Goal: Task Accomplishment & Management: Complete application form

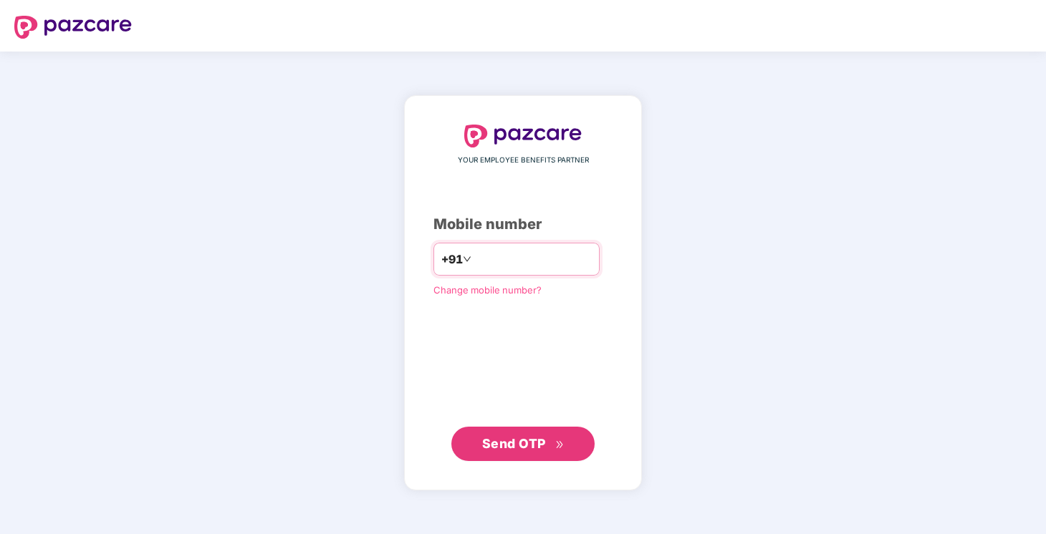
click at [499, 259] on input "number" at bounding box center [532, 259] width 117 height 23
click at [516, 460] on div "**********" at bounding box center [523, 292] width 238 height 395
click at [552, 442] on span "Send OTP" at bounding box center [523, 443] width 82 height 20
click at [476, 256] on input "**********" at bounding box center [532, 259] width 117 height 23
type input "**********"
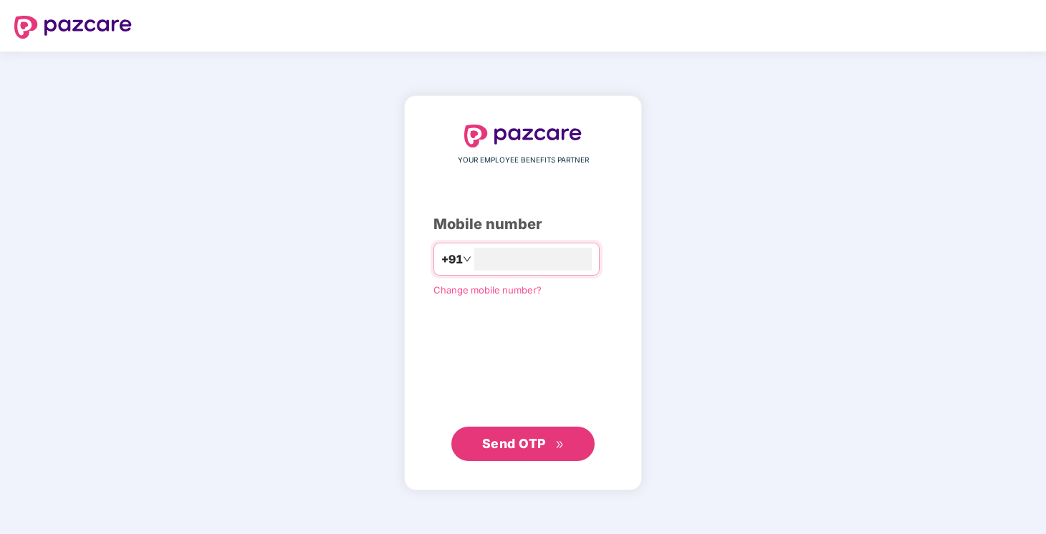
click at [557, 434] on span "Send OTP" at bounding box center [523, 444] width 82 height 20
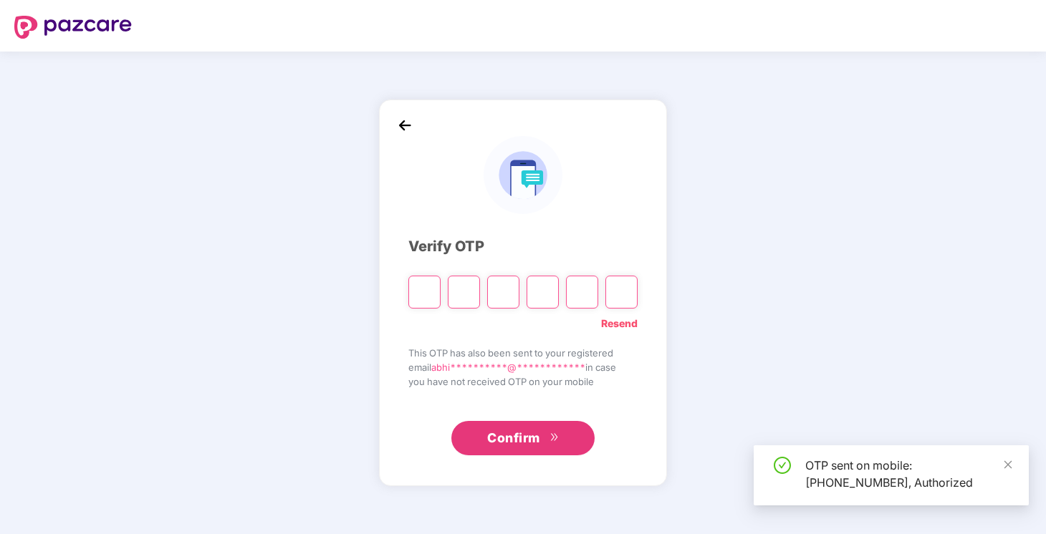
click at [421, 293] on input "Please enter verification code. Digit 1" at bounding box center [424, 292] width 32 height 33
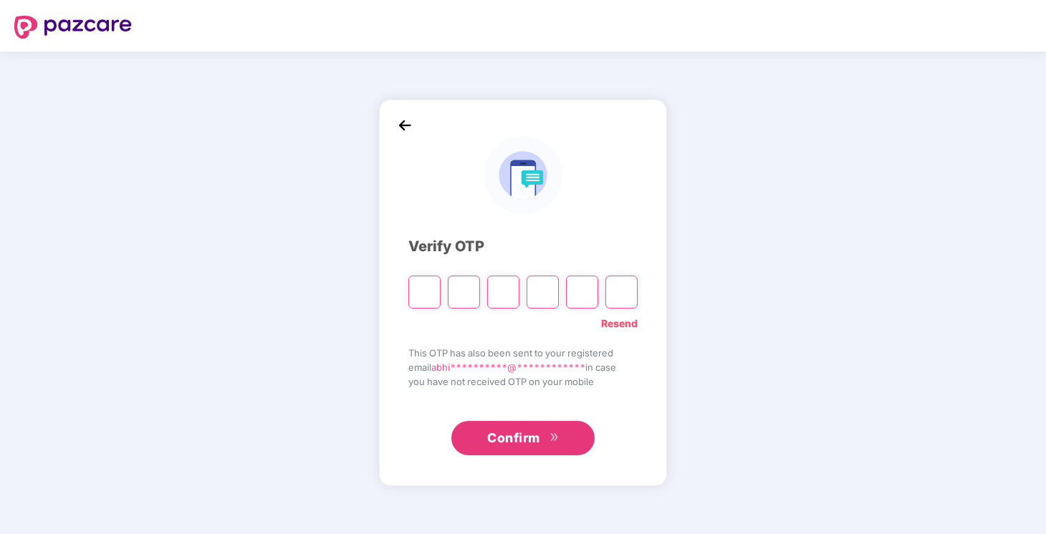
paste input "*"
type input "*"
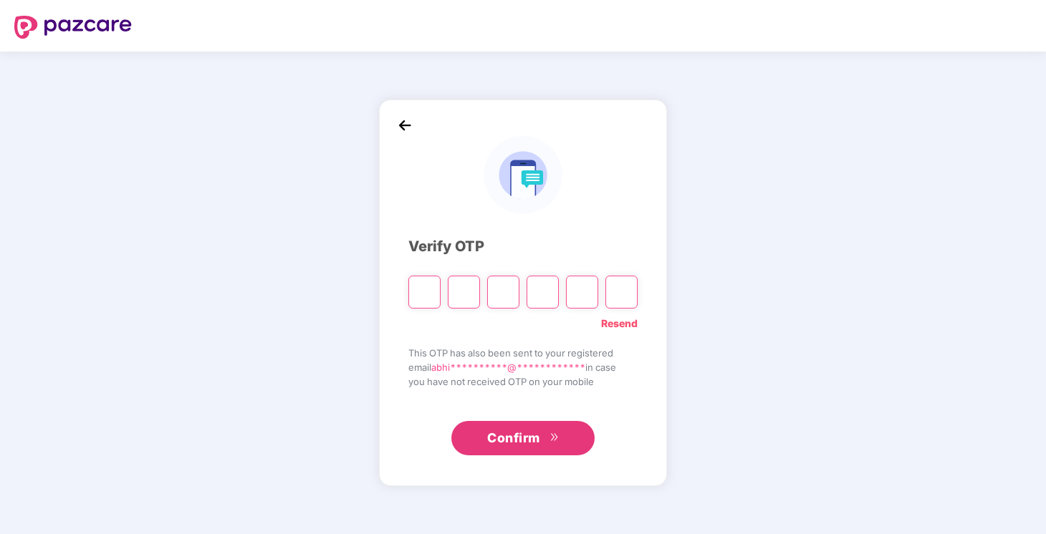
type input "*"
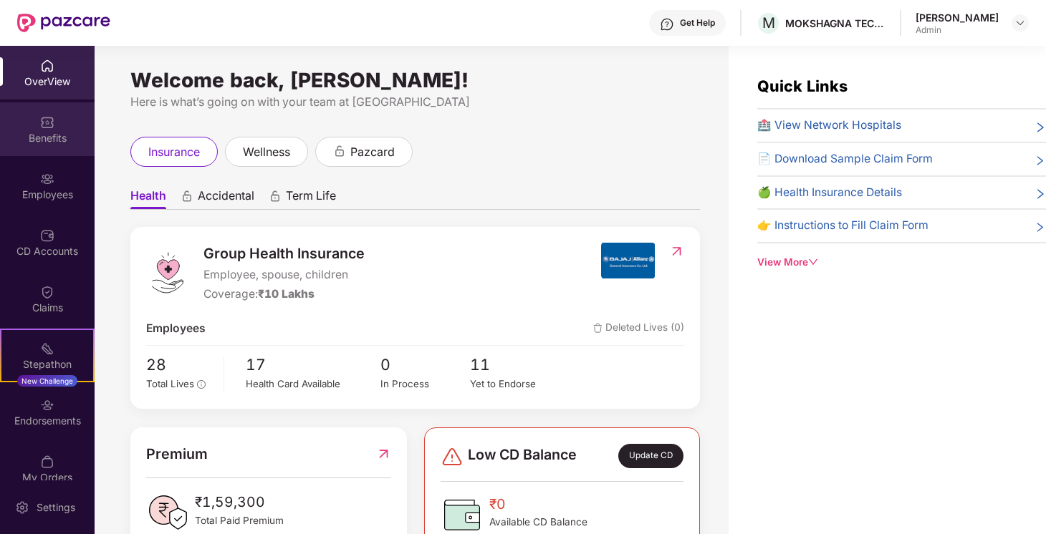
click at [54, 140] on div "Benefits" at bounding box center [47, 138] width 95 height 14
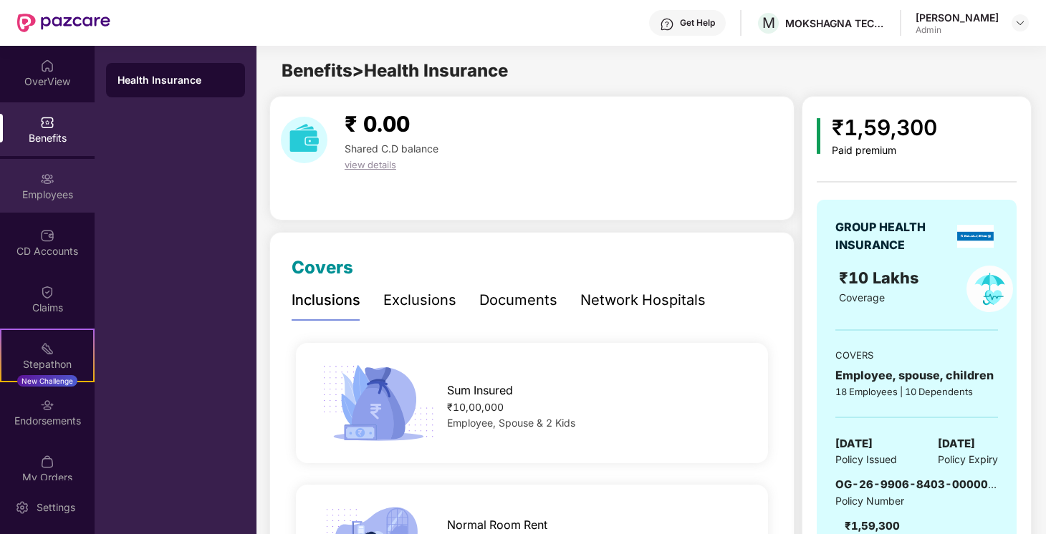
click at [50, 205] on div "Employees" at bounding box center [47, 186] width 95 height 54
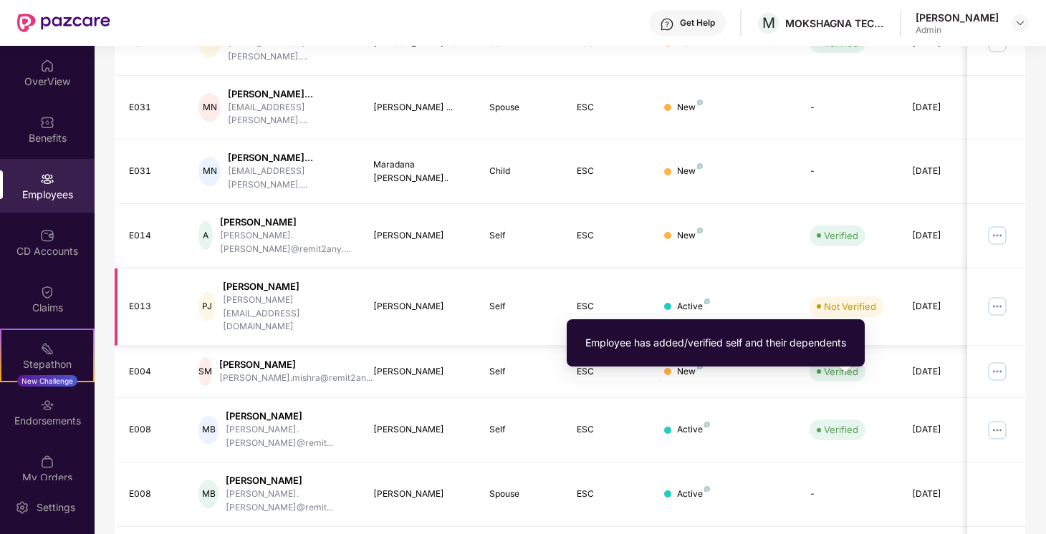
scroll to position [382, 0]
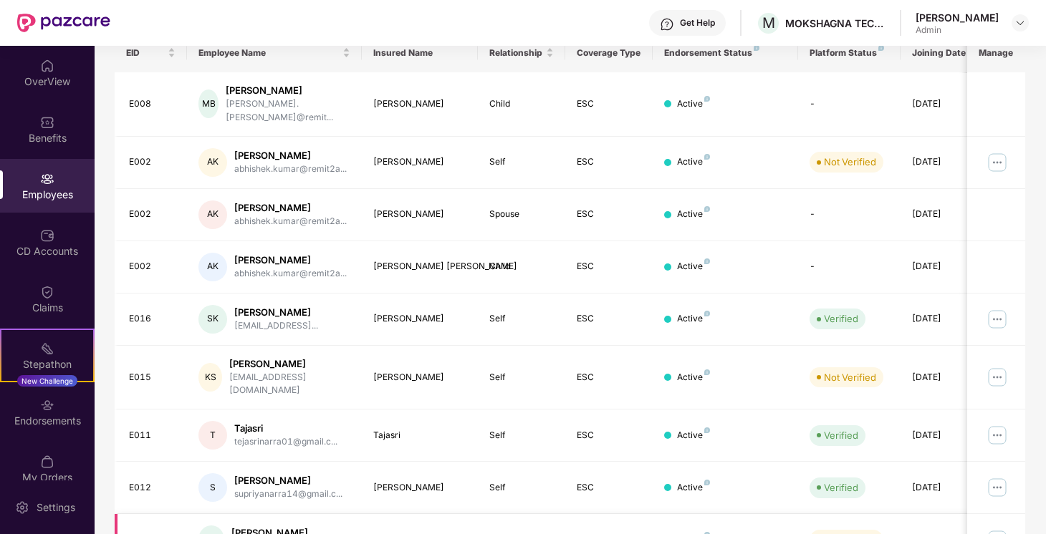
scroll to position [231, 0]
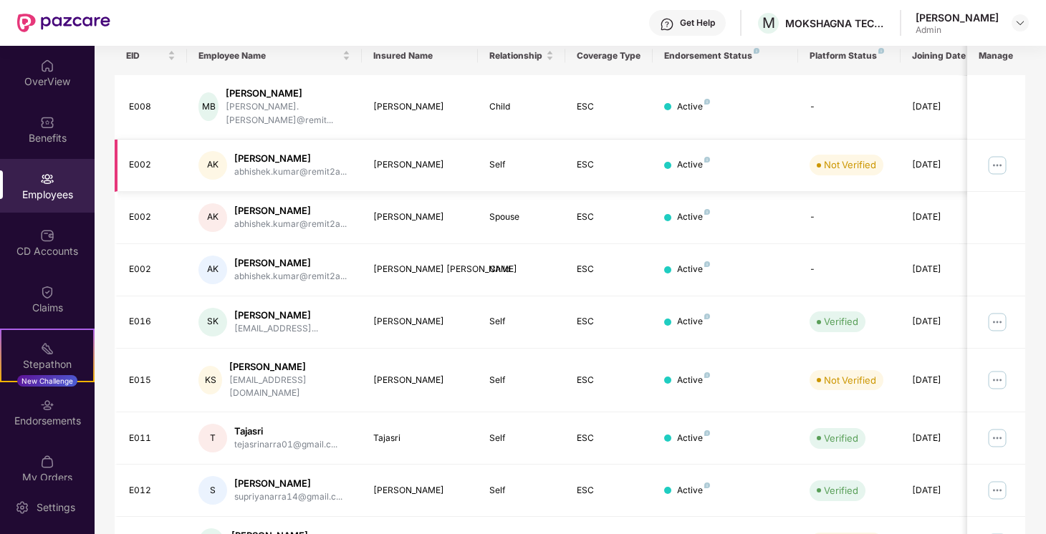
click at [996, 154] on img at bounding box center [997, 165] width 23 height 23
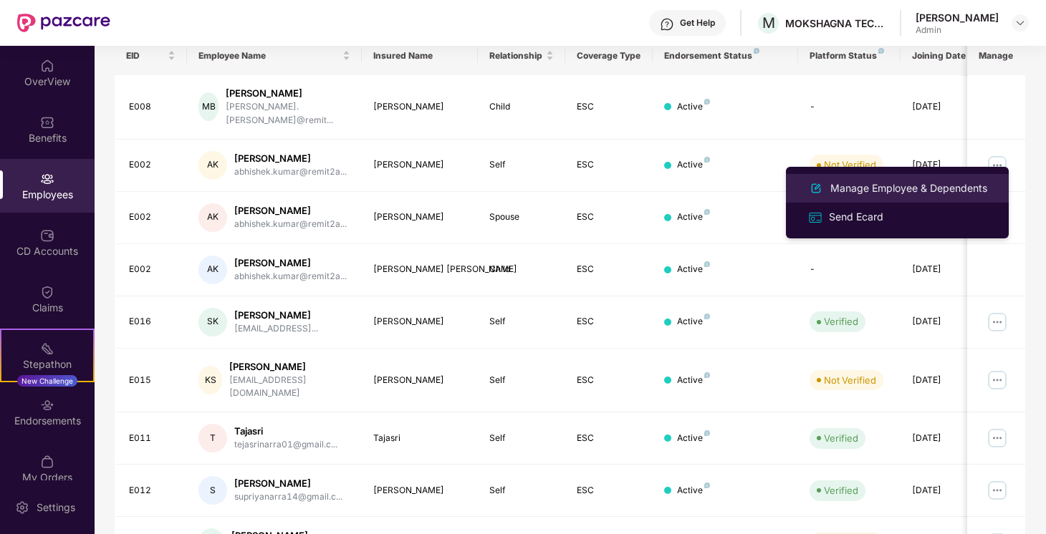
click at [911, 188] on div "Manage Employee & Dependents" at bounding box center [908, 189] width 163 height 16
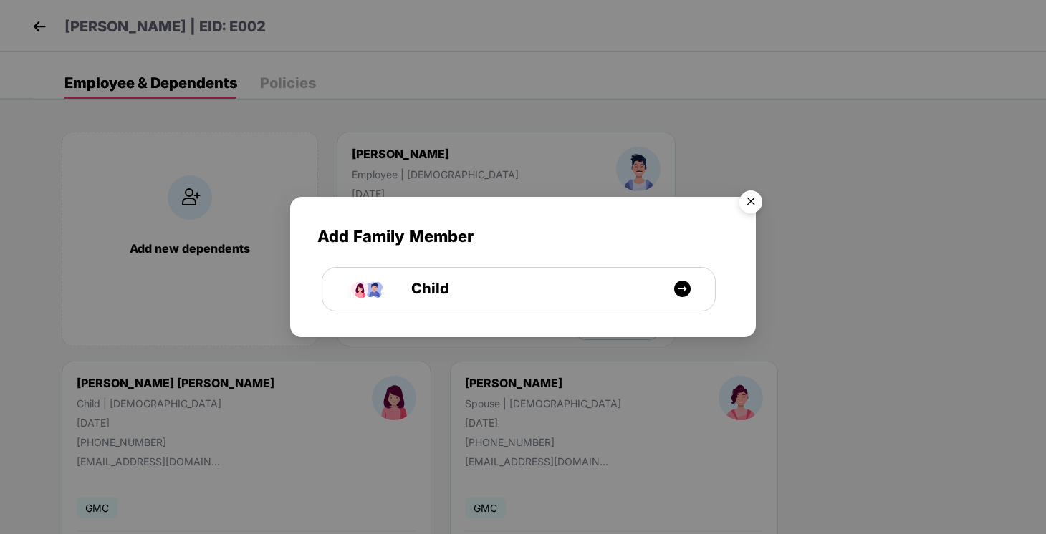
click at [751, 202] on img "Close" at bounding box center [751, 204] width 40 height 40
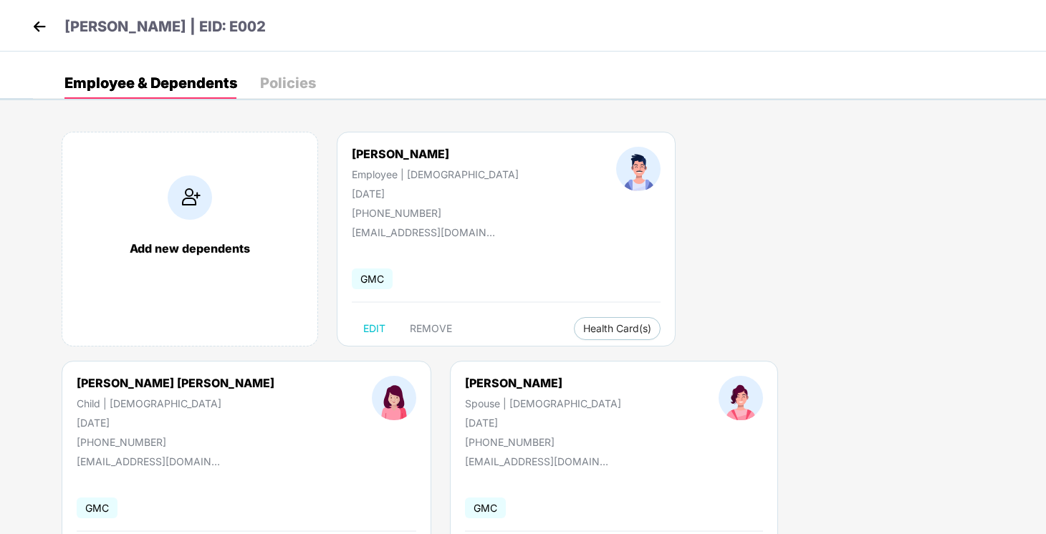
click at [292, 83] on div "Policies" at bounding box center [288, 83] width 56 height 14
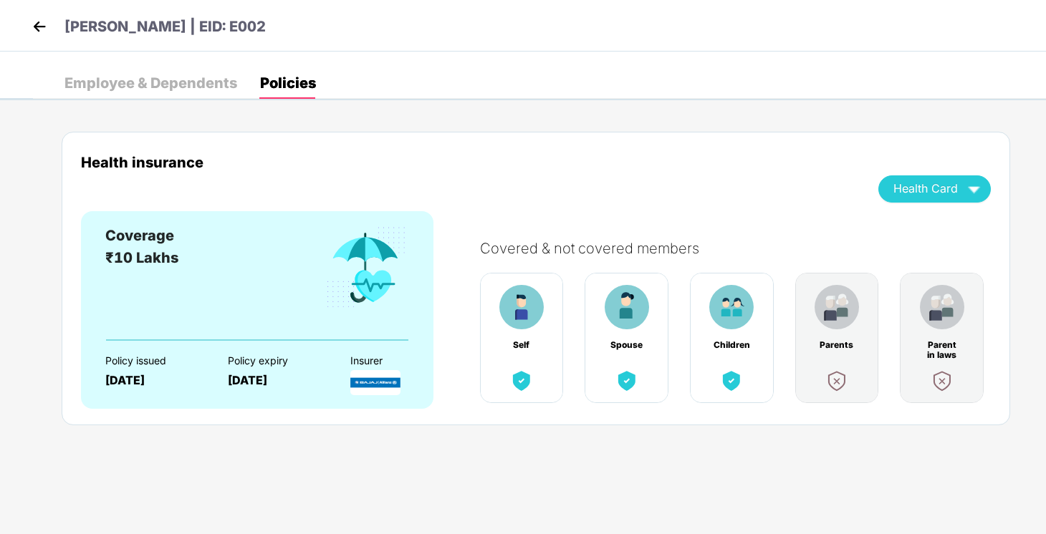
click at [953, 350] on div "Parent in laws" at bounding box center [941, 345] width 37 height 10
click at [876, 375] on div "Parents" at bounding box center [837, 338] width 84 height 130
click at [43, 29] on img at bounding box center [39, 26] width 21 height 21
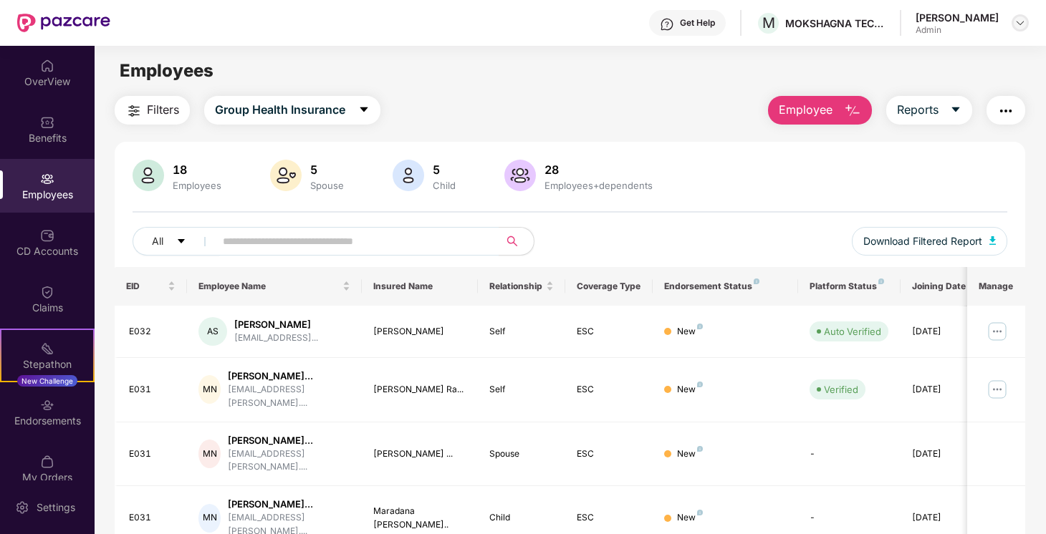
click at [1017, 28] on img at bounding box center [1019, 22] width 11 height 11
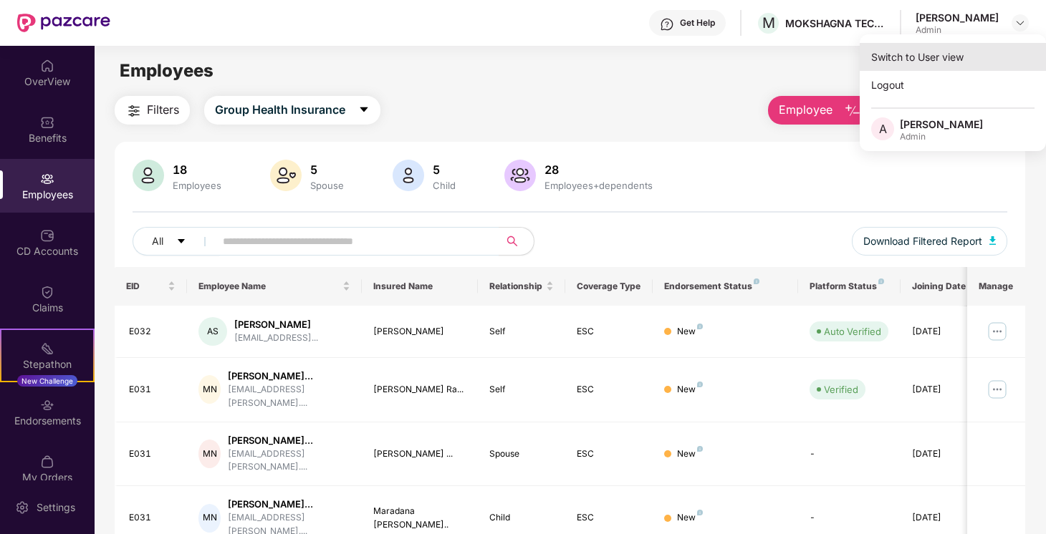
click at [946, 52] on div "Switch to User view" at bounding box center [953, 57] width 186 height 28
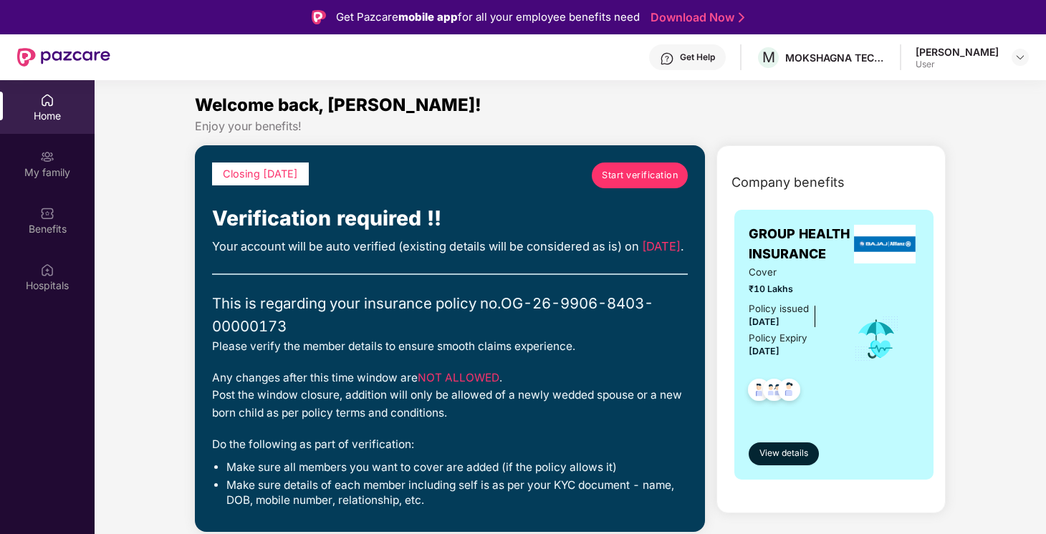
click at [635, 177] on span "Start verification" at bounding box center [640, 175] width 76 height 14
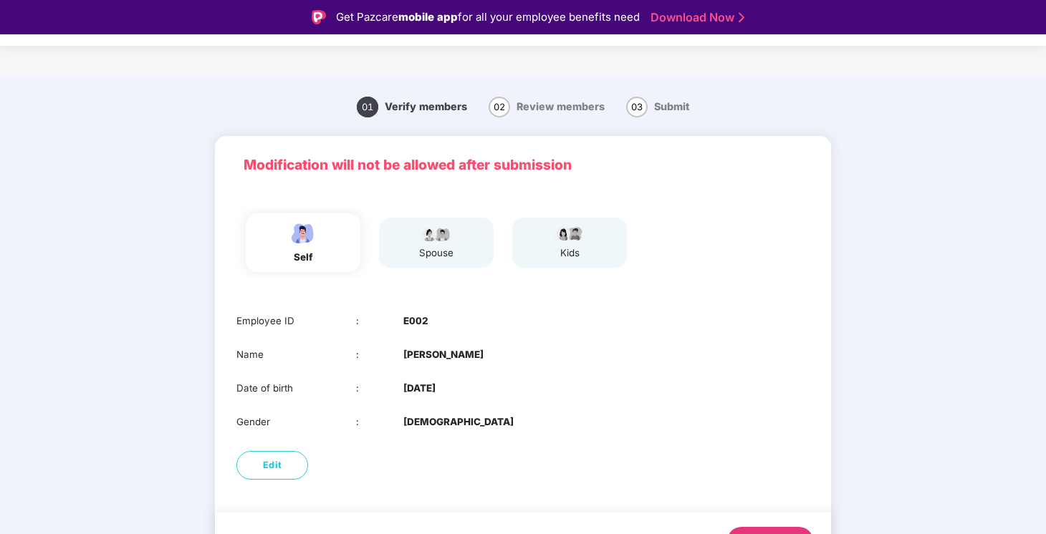
scroll to position [34, 0]
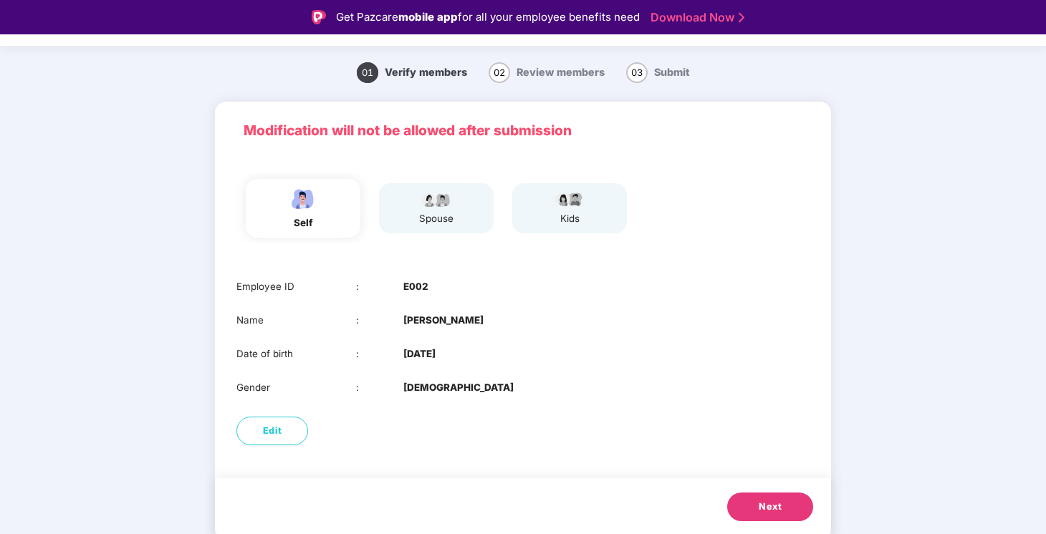
click at [759, 509] on span "Next" at bounding box center [770, 507] width 23 height 14
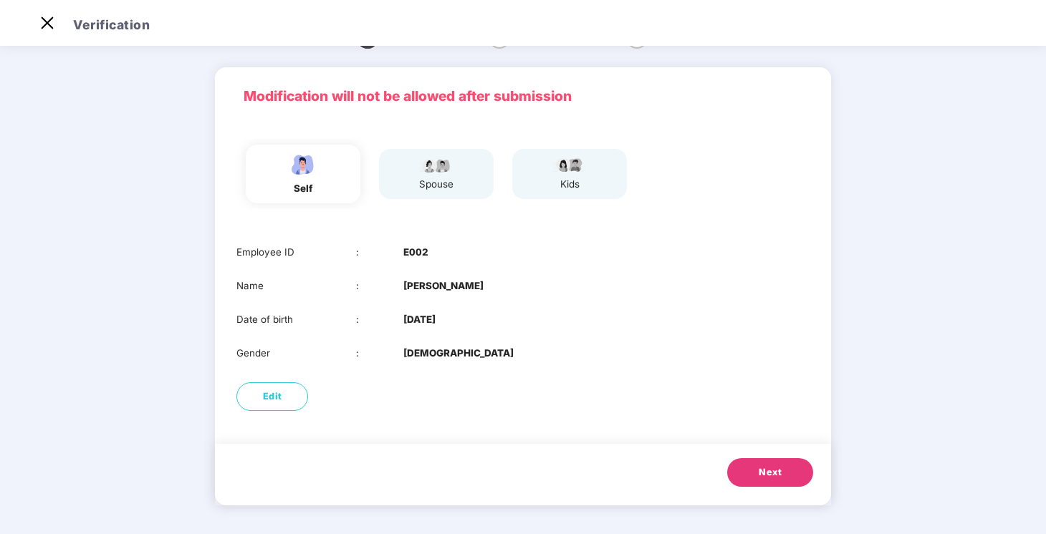
scroll to position [1, 0]
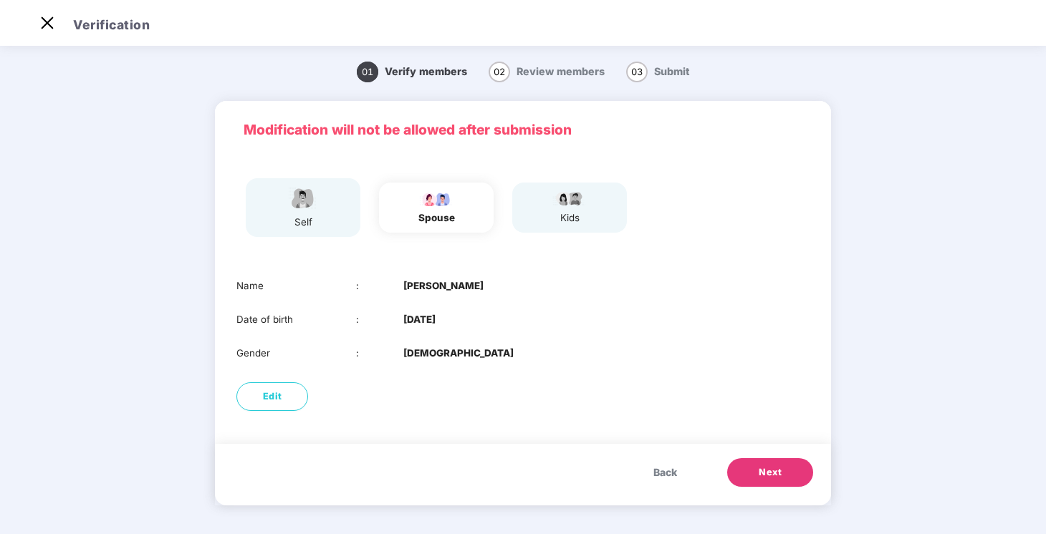
click at [744, 465] on button "Next" at bounding box center [770, 472] width 86 height 29
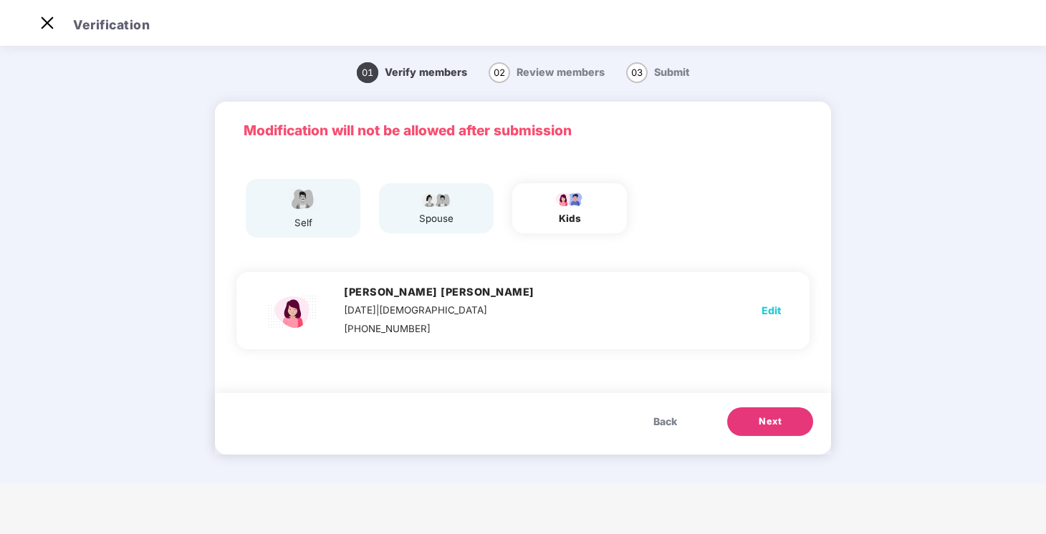
scroll to position [0, 0]
click at [796, 418] on button "Next" at bounding box center [770, 422] width 86 height 29
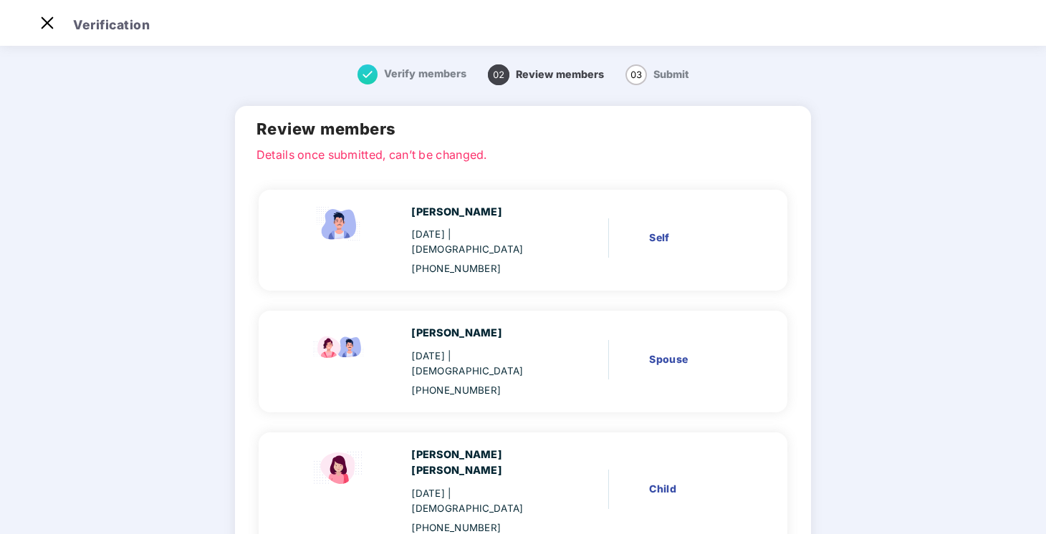
scroll to position [75, 0]
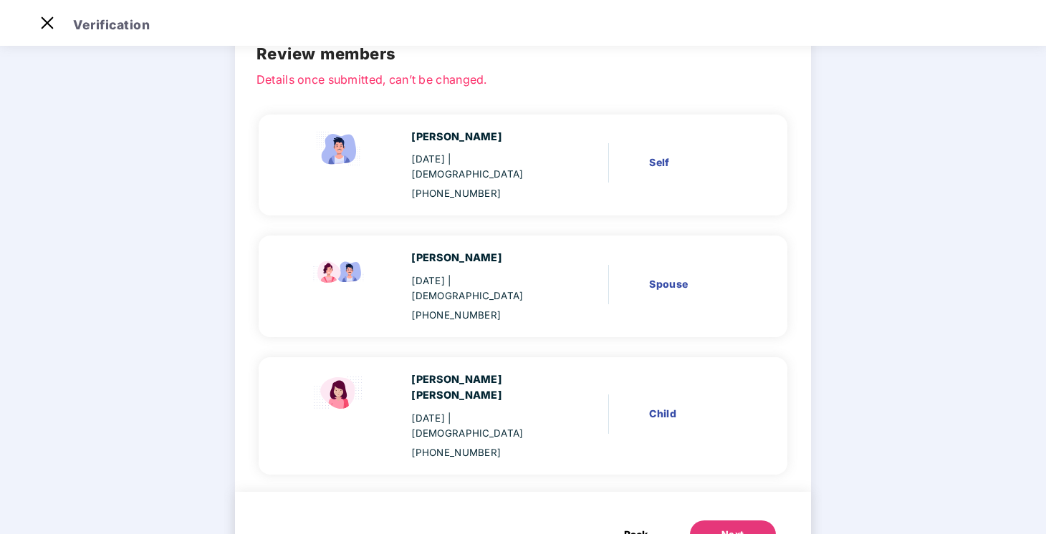
click at [741, 492] on div "Back Next" at bounding box center [523, 529] width 576 height 75
click at [730, 521] on button "Next" at bounding box center [733, 535] width 86 height 29
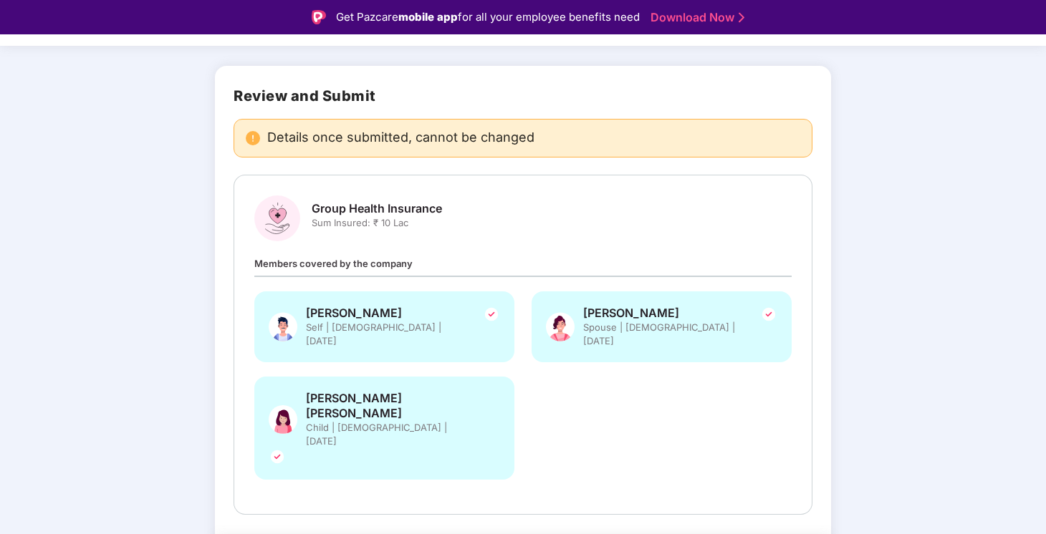
scroll to position [34, 0]
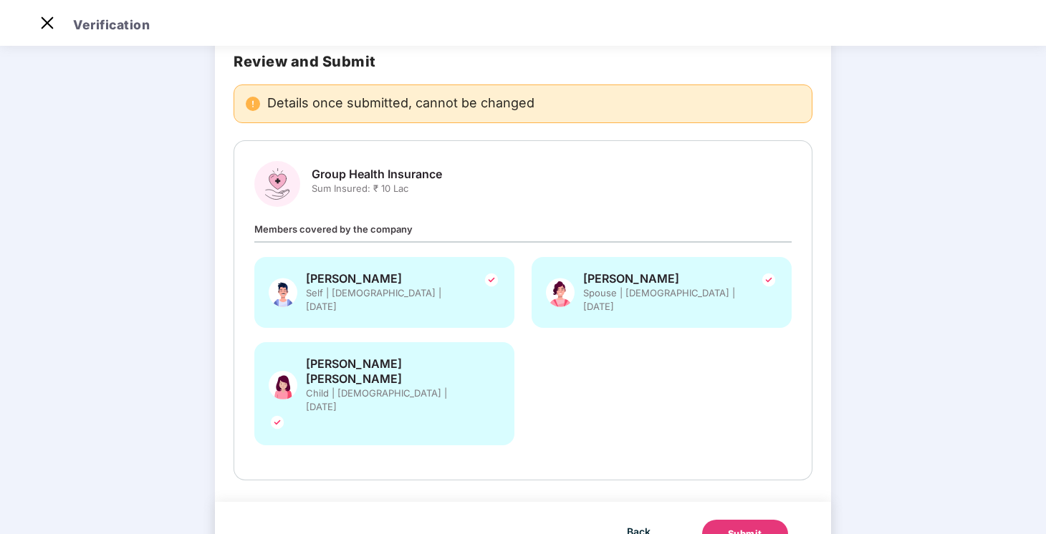
click at [751, 520] on button "Submit" at bounding box center [745, 534] width 86 height 29
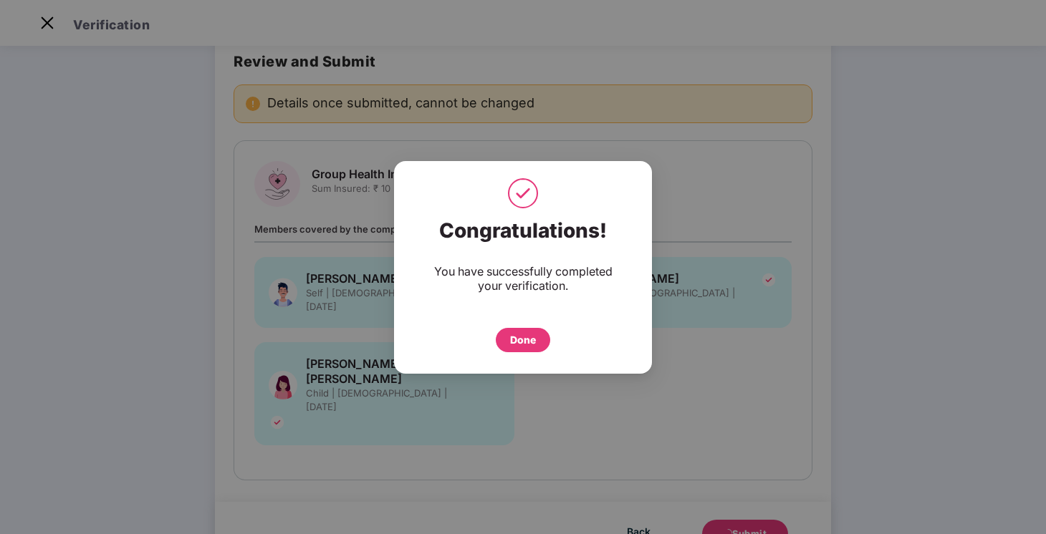
click at [526, 347] on div "Done" at bounding box center [523, 340] width 54 height 24
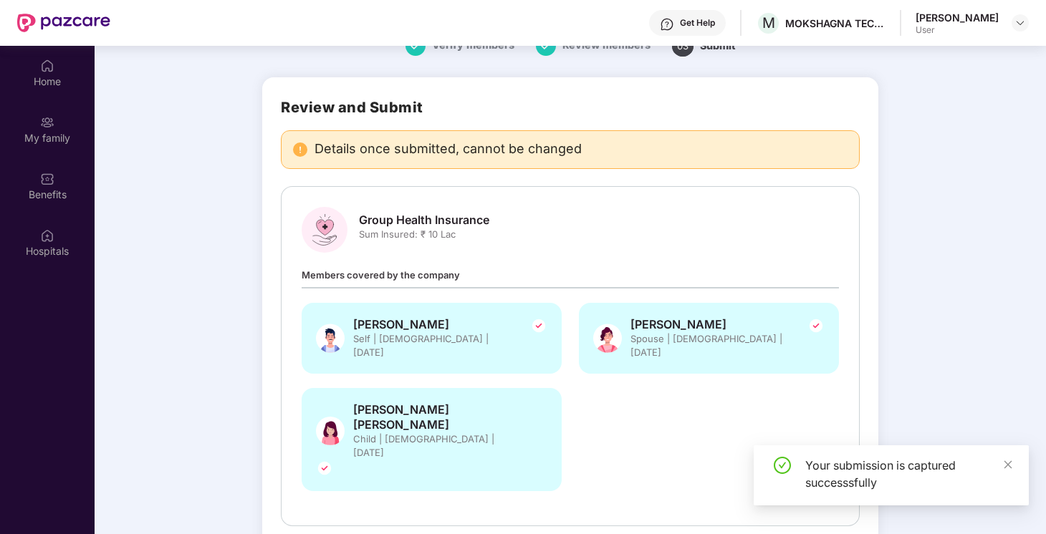
scroll to position [80, 0]
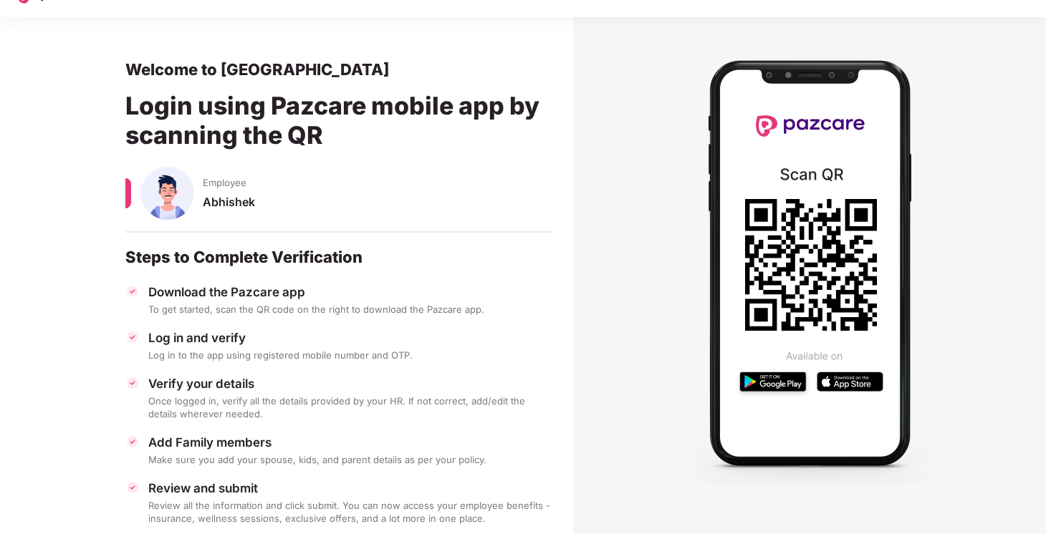
scroll to position [62, 0]
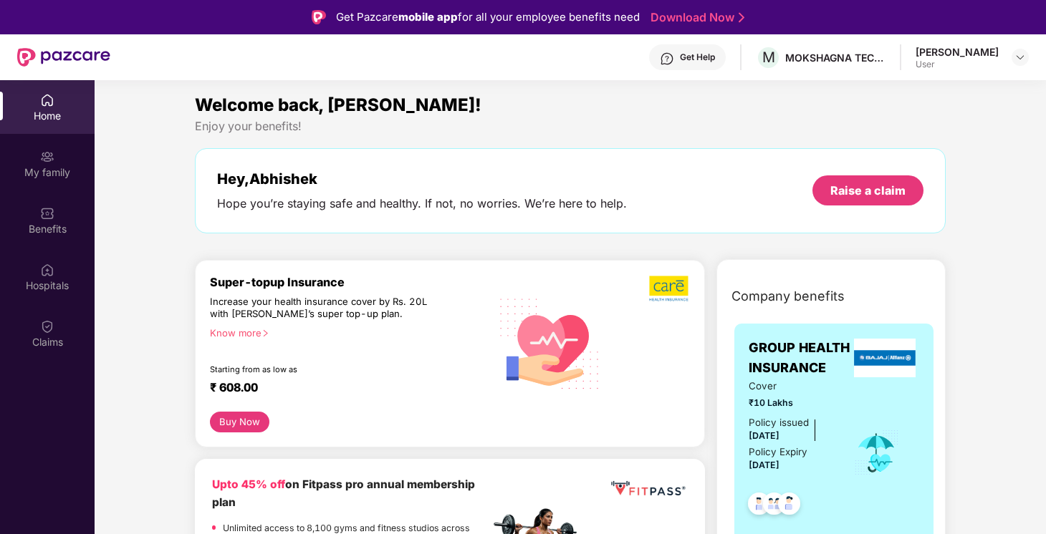
scroll to position [61, 0]
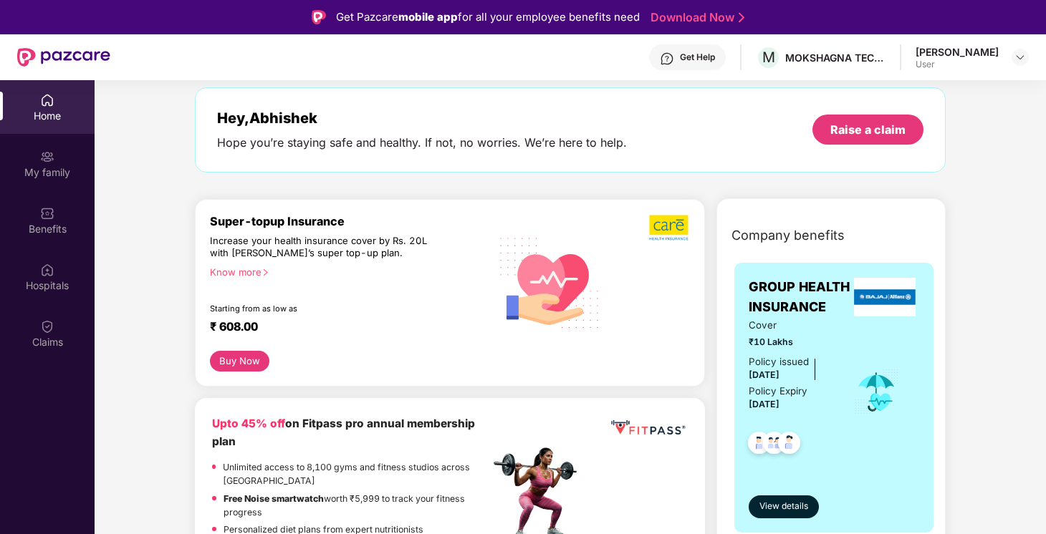
click at [249, 268] on div "Know more" at bounding box center [345, 271] width 271 height 10
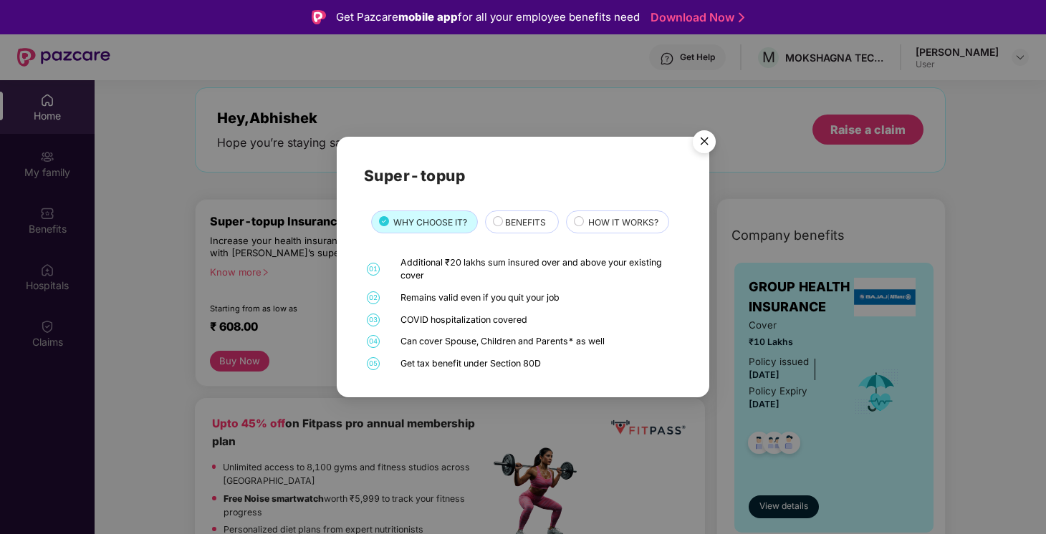
click at [521, 211] on div "BENEFITS" at bounding box center [522, 222] width 74 height 23
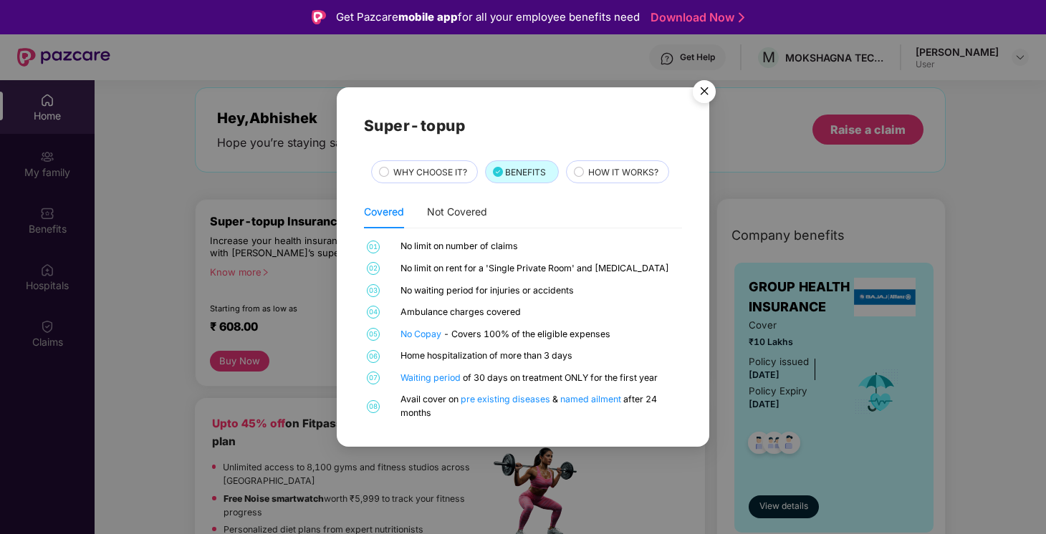
click at [613, 178] on span "HOW IT WORKS?" at bounding box center [623, 172] width 70 height 14
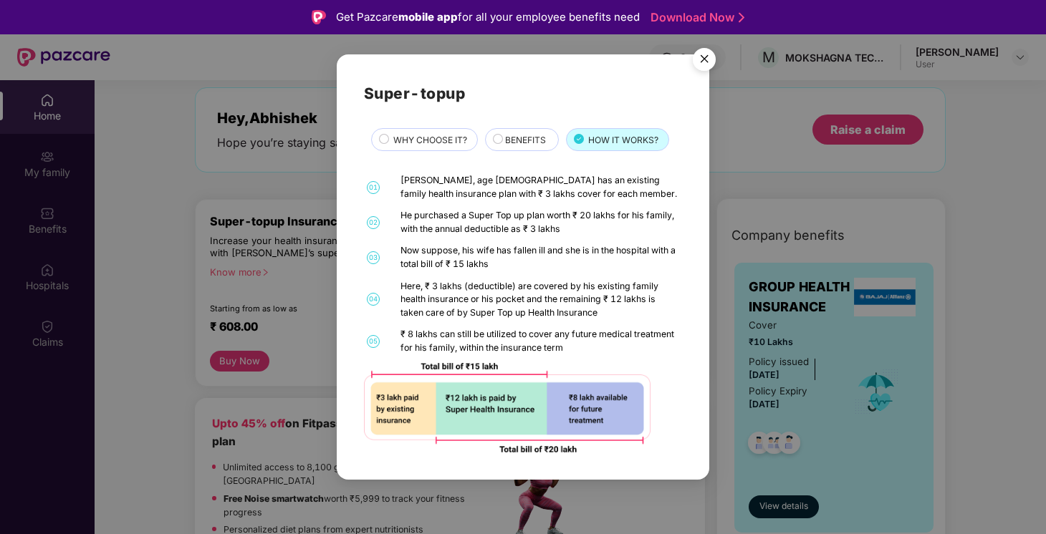
click at [411, 136] on span "WHY CHOOSE IT?" at bounding box center [430, 140] width 74 height 14
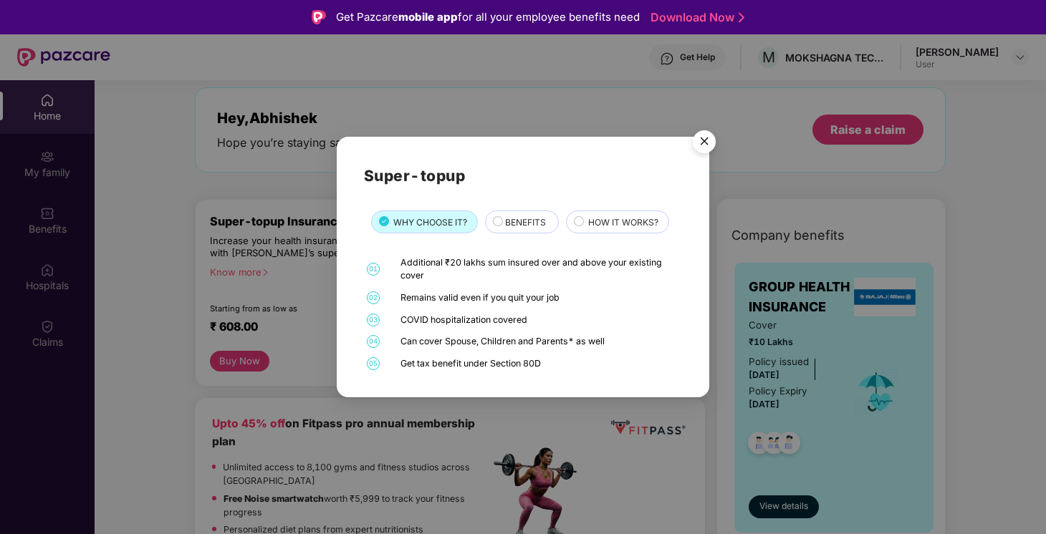
click at [701, 152] on img "Close" at bounding box center [704, 144] width 40 height 40
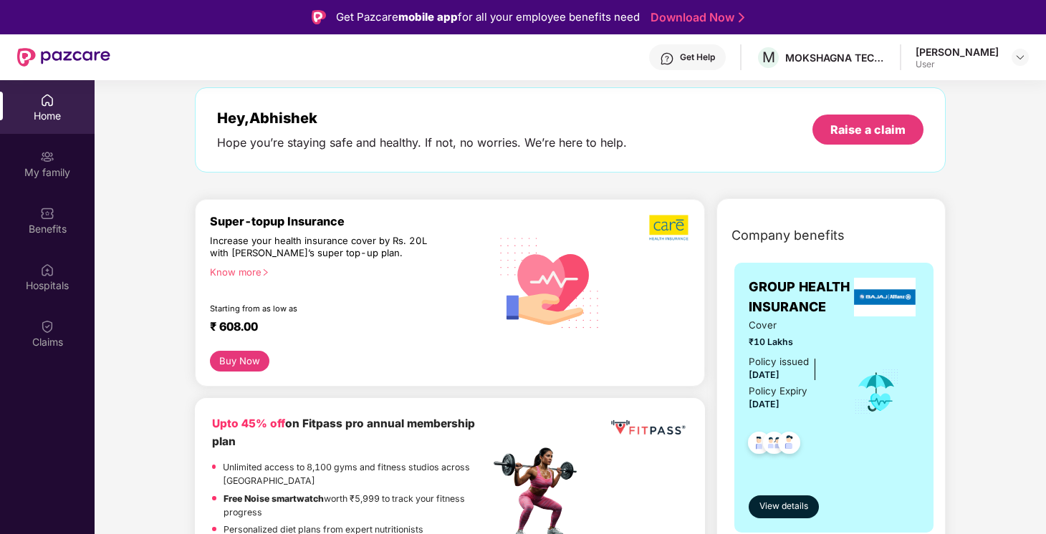
click at [235, 361] on button "Buy Now" at bounding box center [239, 361] width 59 height 21
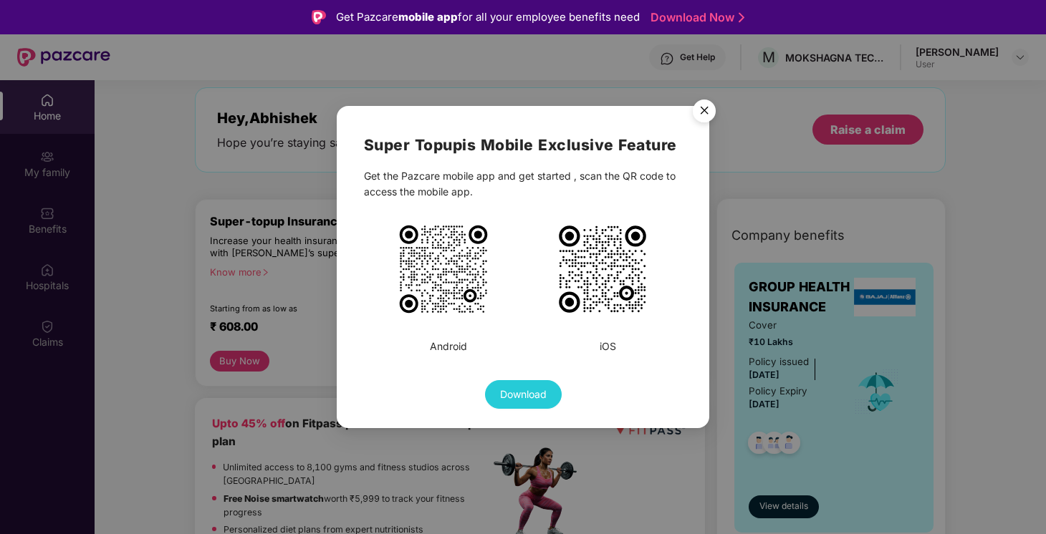
click at [708, 103] on img "Close" at bounding box center [704, 113] width 40 height 40
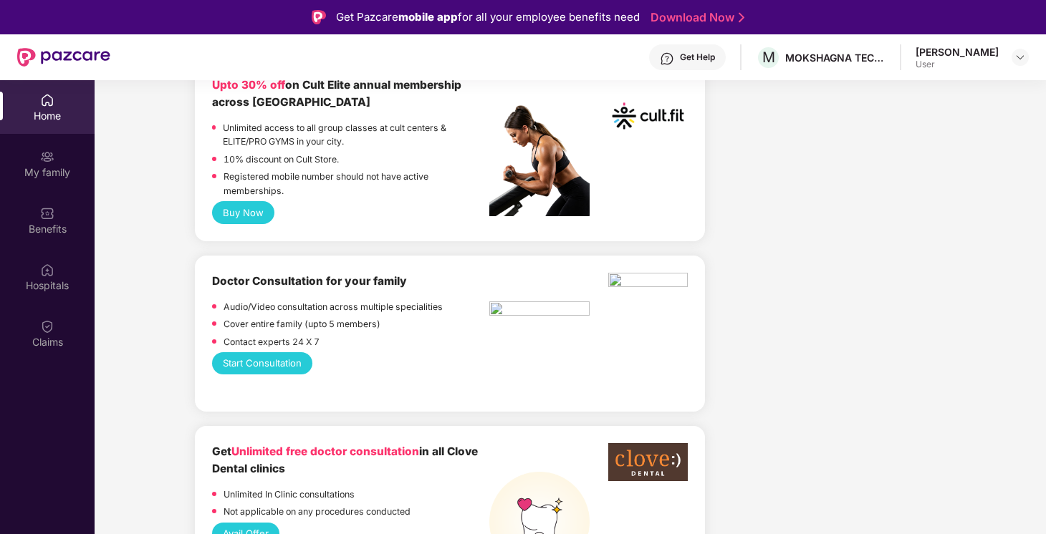
scroll to position [615, 0]
click at [252, 363] on button "Start Consultation" at bounding box center [262, 363] width 100 height 22
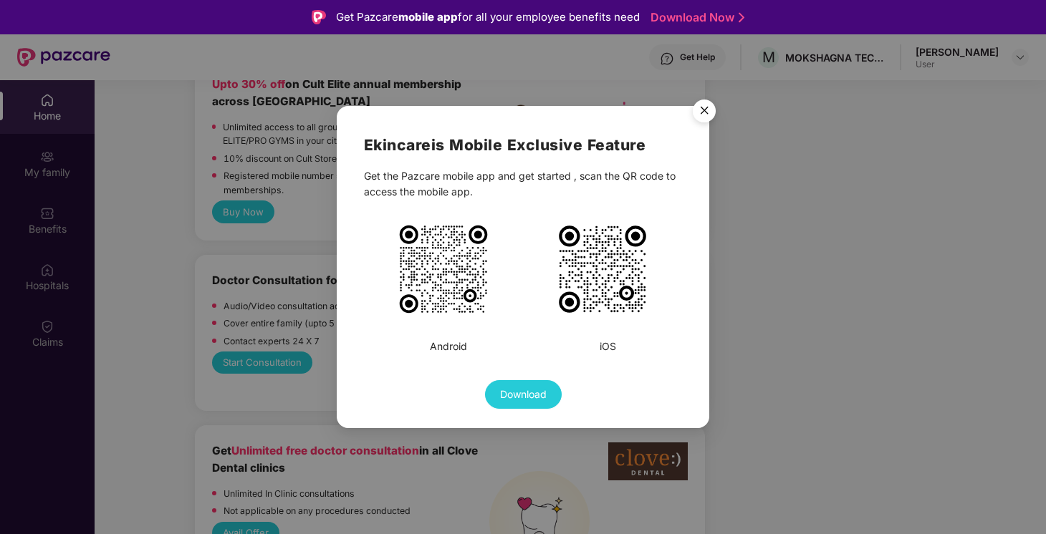
click at [709, 112] on img "Close" at bounding box center [704, 113] width 40 height 40
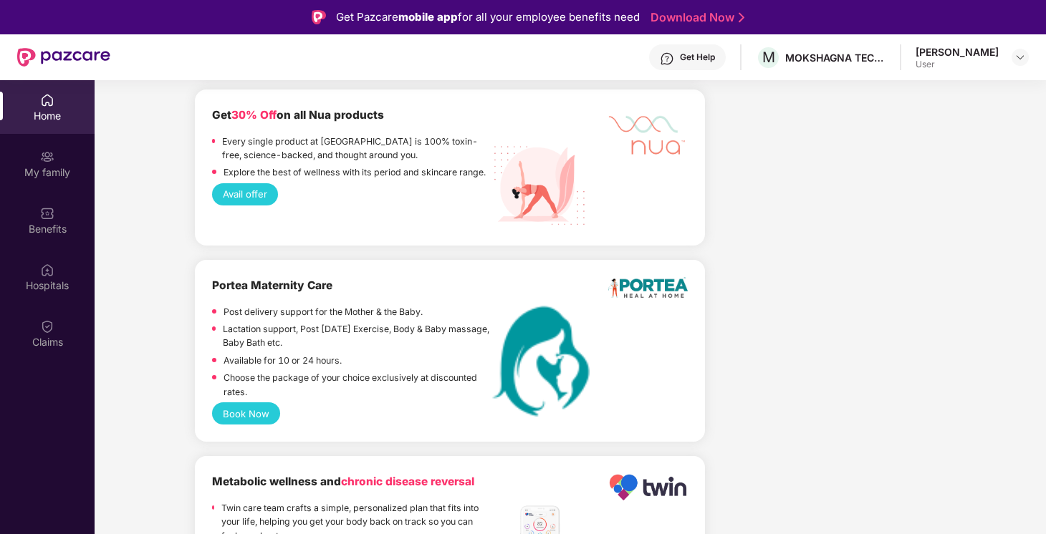
scroll to position [1660, 0]
click at [265, 414] on button "Book Now" at bounding box center [246, 413] width 68 height 22
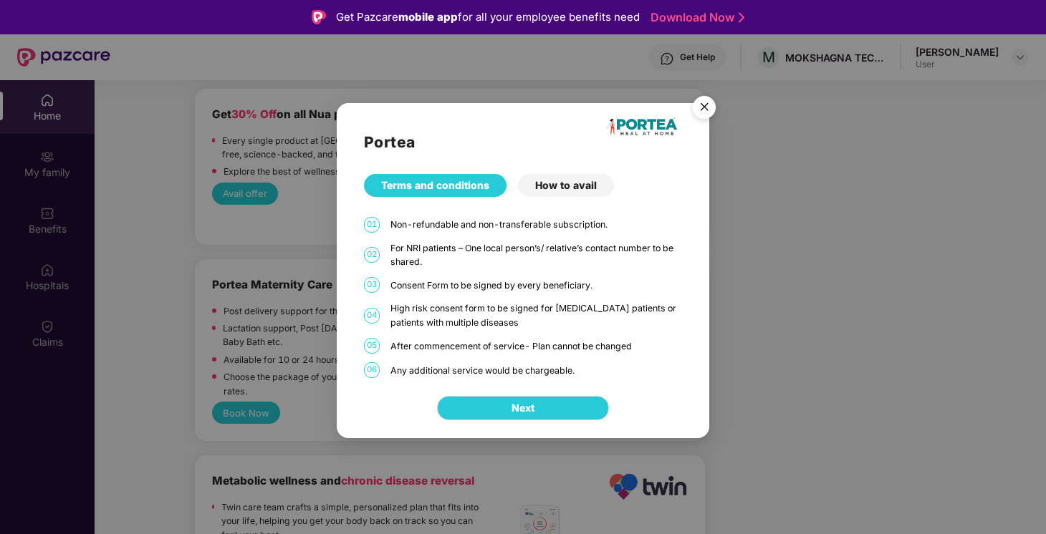
click at [572, 191] on div "How to avail" at bounding box center [566, 185] width 96 height 23
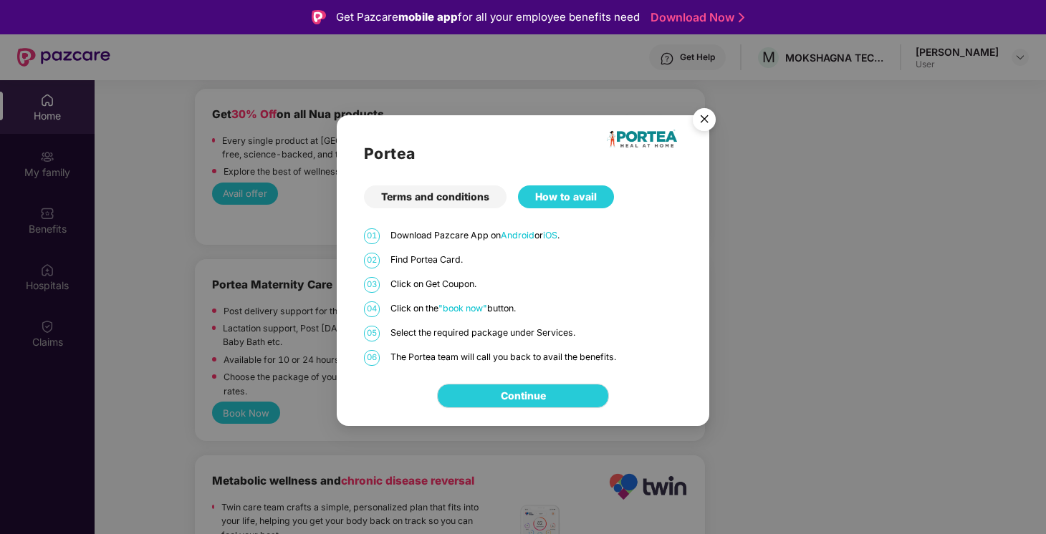
click at [435, 201] on div "Terms and conditions" at bounding box center [435, 197] width 143 height 23
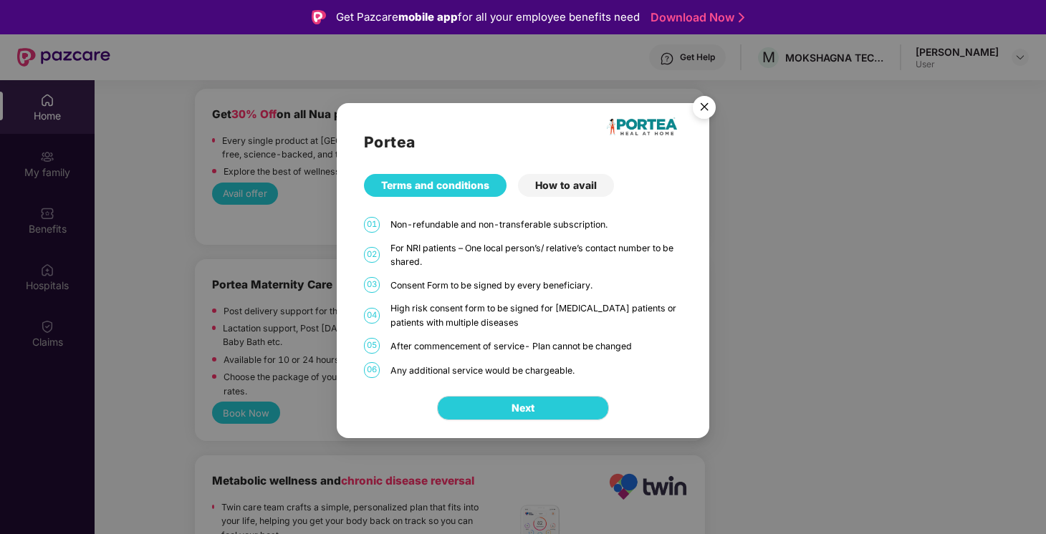
click at [697, 110] on img "Close" at bounding box center [704, 110] width 40 height 40
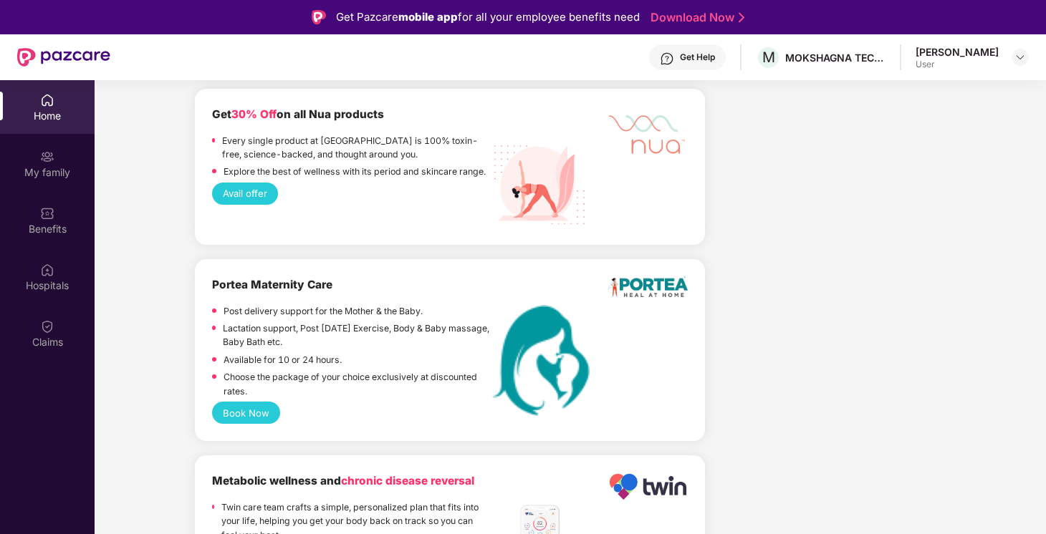
click at [247, 420] on button "Book Now" at bounding box center [246, 413] width 68 height 22
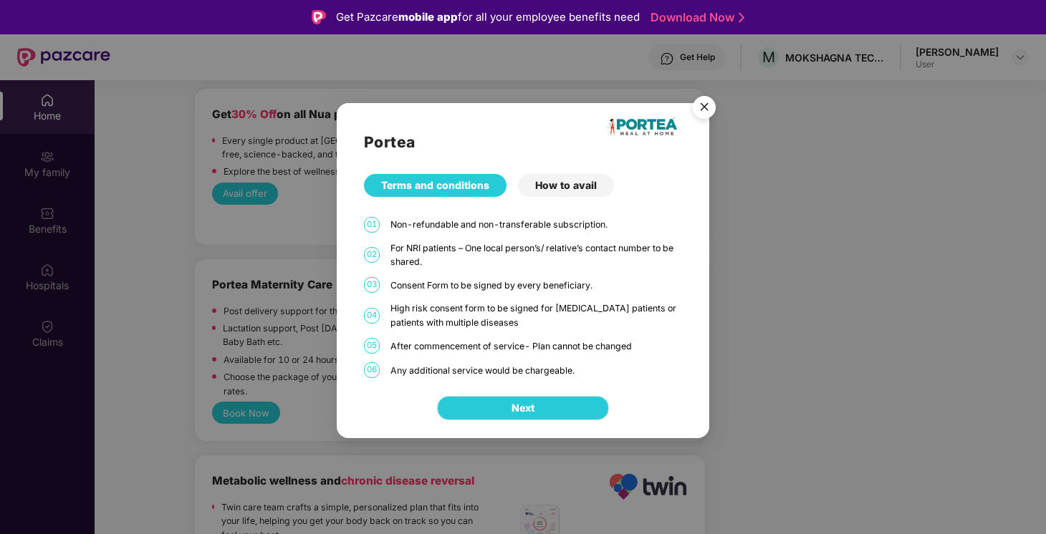
click at [515, 400] on span "Next" at bounding box center [522, 408] width 23 height 16
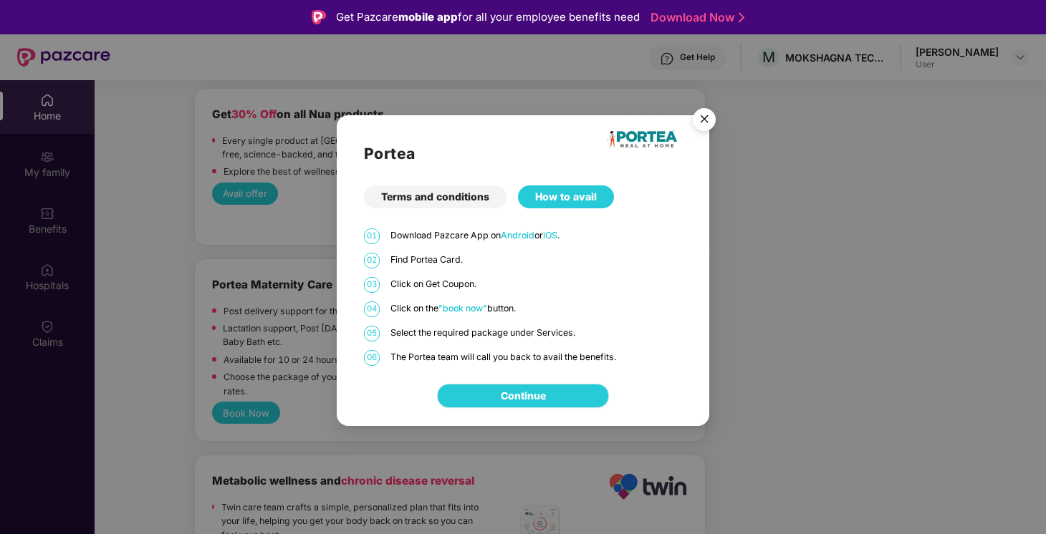
click at [530, 395] on link "Continue" at bounding box center [523, 396] width 45 height 16
click at [705, 120] on img "Close" at bounding box center [704, 122] width 40 height 40
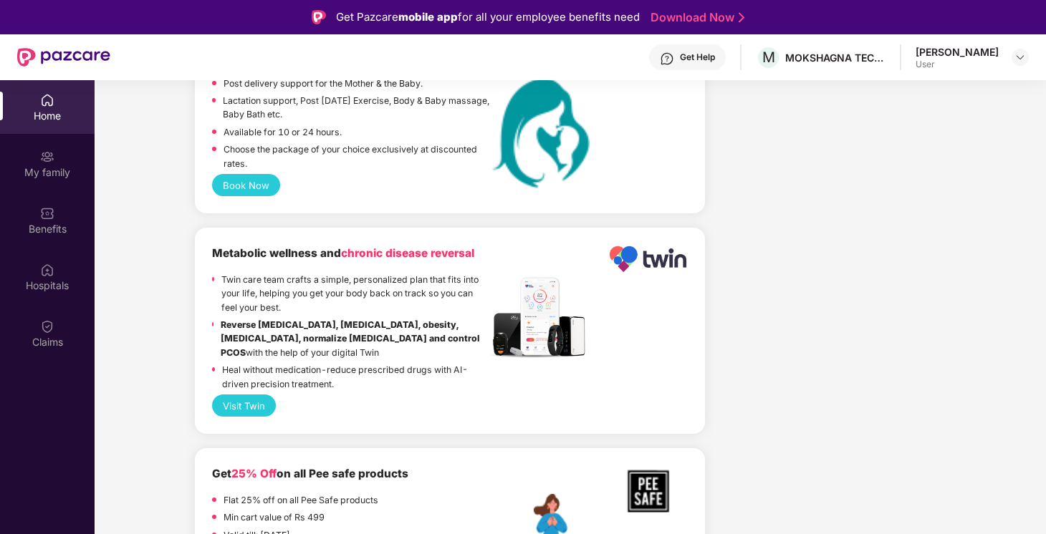
scroll to position [1888, 0]
